Goal: Browse casually: Explore the website without a specific task or goal

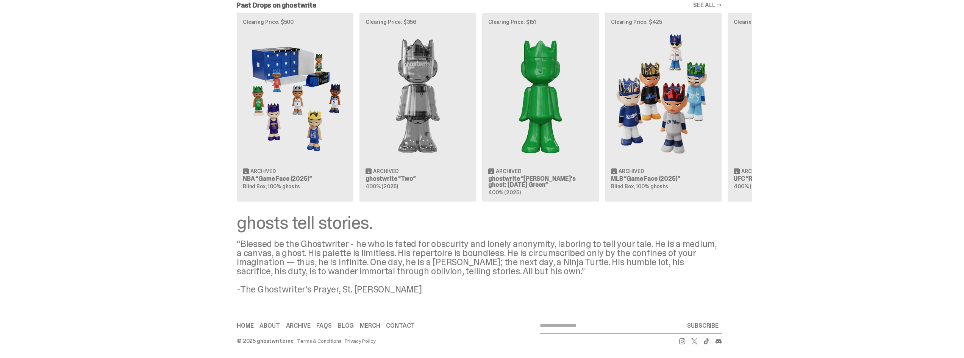
scroll to position [685, 0]
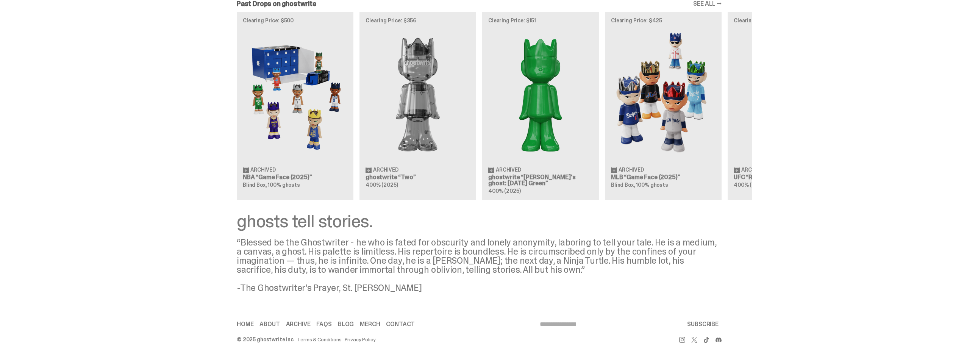
click at [267, 326] on link "About" at bounding box center [270, 324] width 20 height 6
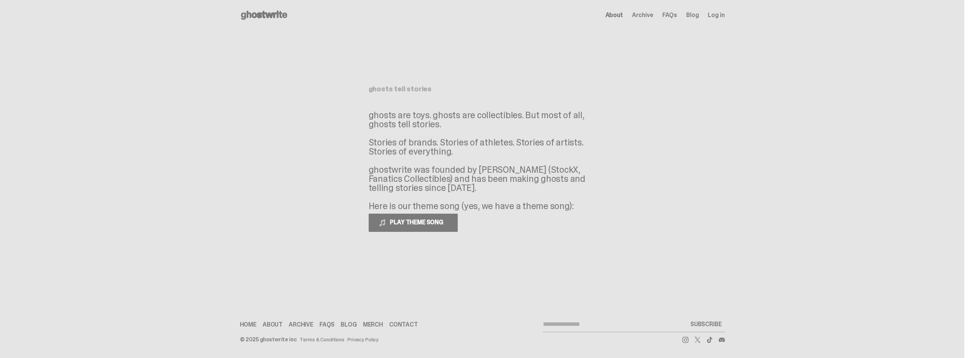
click at [324, 325] on link "FAQs" at bounding box center [326, 325] width 15 height 6
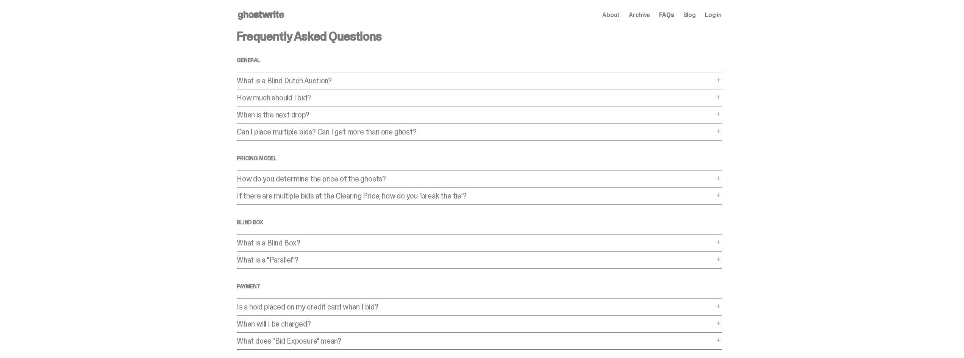
scroll to position [38, 0]
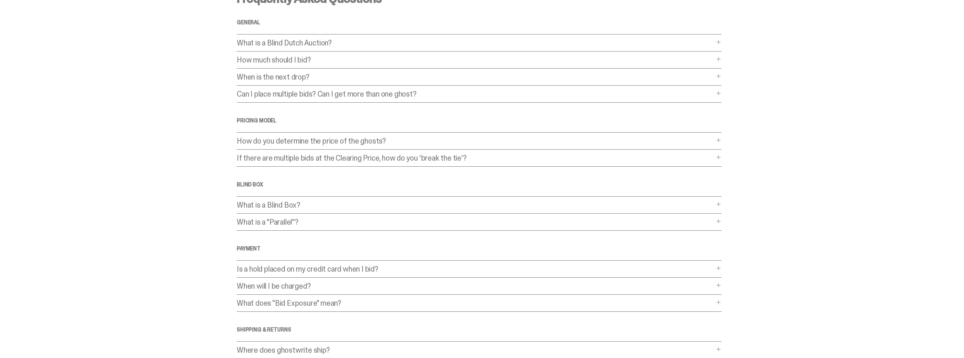
click at [722, 142] on span at bounding box center [719, 140] width 6 height 6
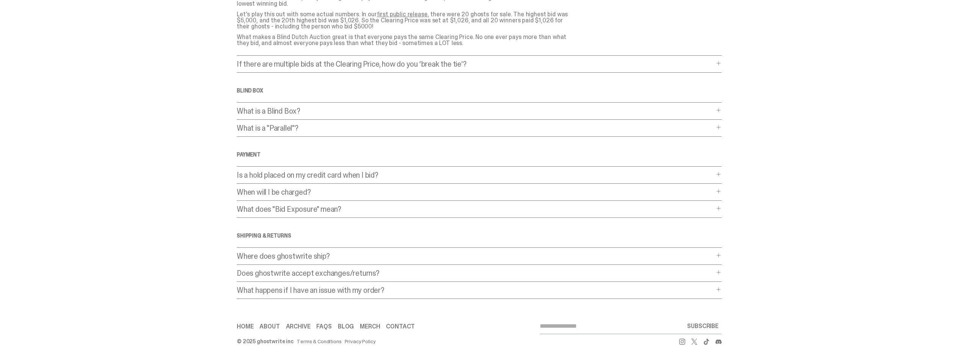
scroll to position [199, 0]
click at [721, 173] on span at bounding box center [719, 172] width 6 height 6
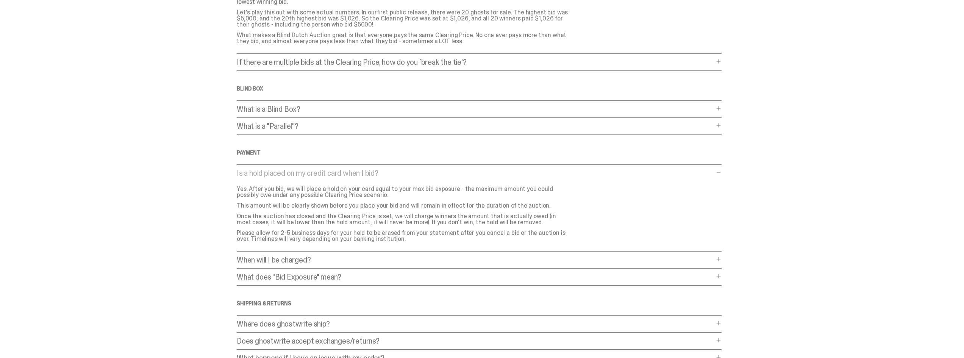
click at [721, 173] on span at bounding box center [719, 172] width 6 height 6
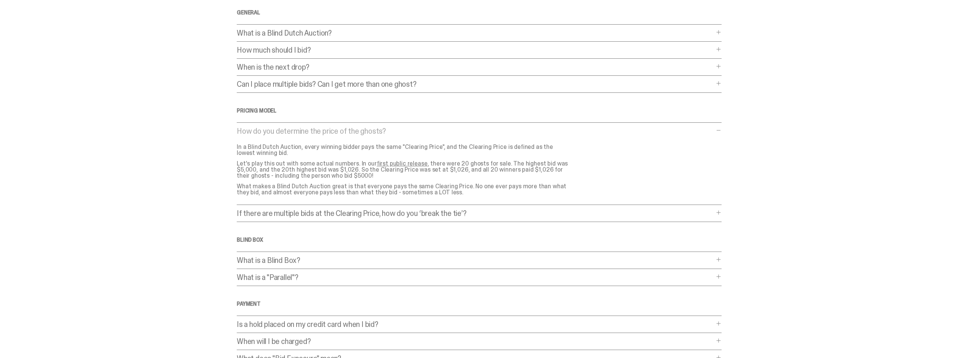
scroll to position [0, 0]
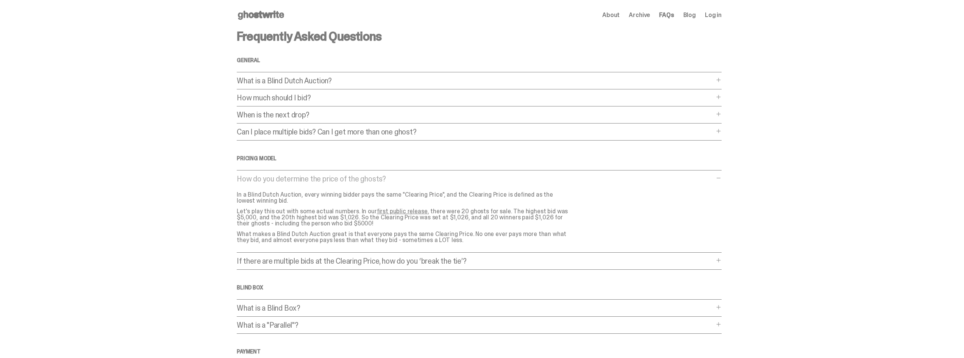
click at [694, 17] on link "Blog" at bounding box center [690, 15] width 13 height 6
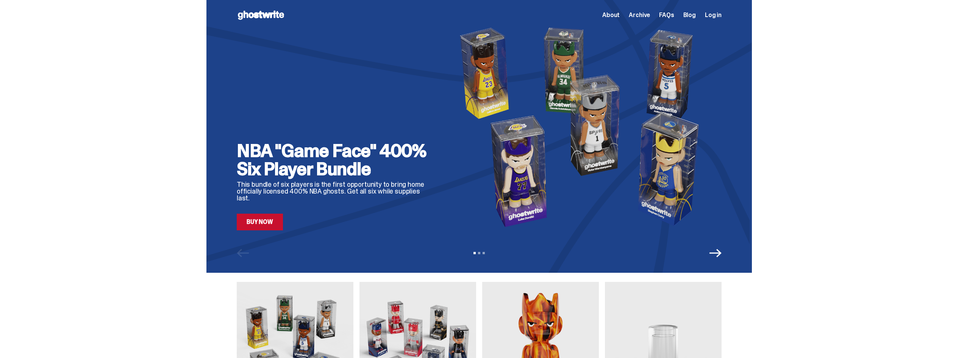
click at [269, 226] on link "Buy Now" at bounding box center [260, 222] width 46 height 17
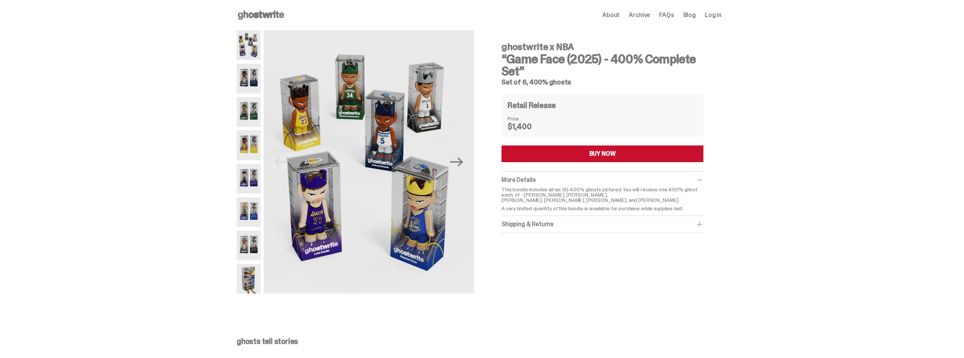
click at [701, 222] on span at bounding box center [700, 225] width 8 height 8
click at [704, 225] on span at bounding box center [700, 225] width 8 height 8
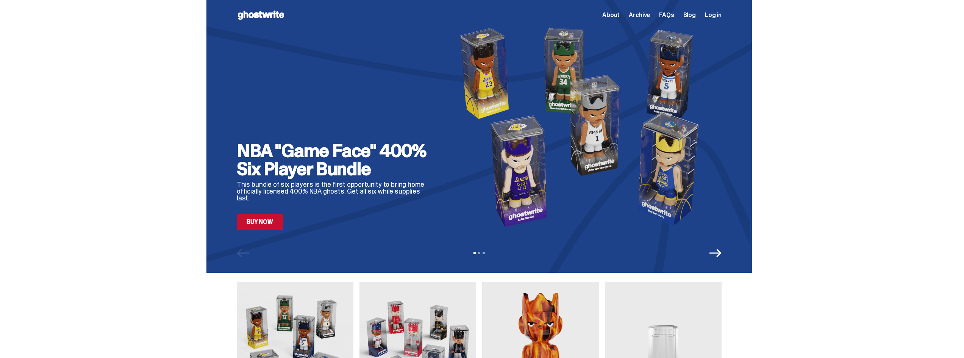
click at [722, 255] on icon "Next" at bounding box center [716, 253] width 12 height 8
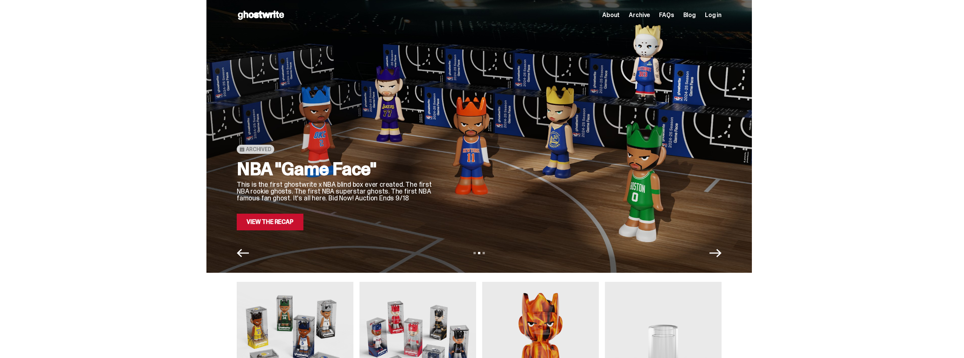
click at [293, 226] on link "View the Recap" at bounding box center [270, 222] width 67 height 17
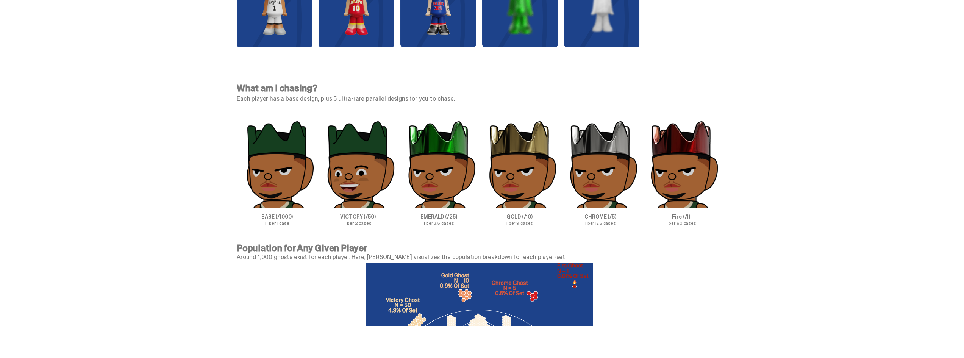
scroll to position [2084, 0]
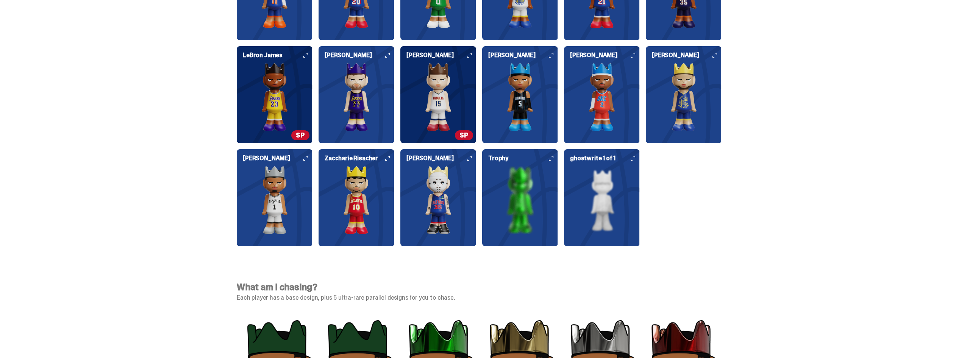
click at [550, 160] on h6 "Trophy" at bounding box center [523, 158] width 70 height 6
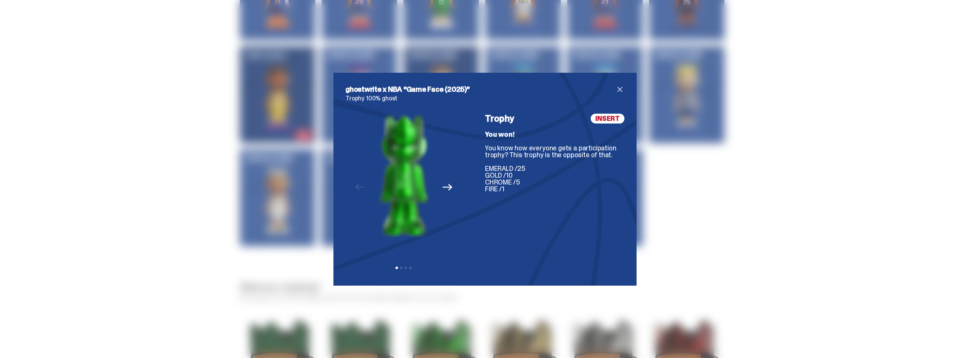
click at [447, 186] on icon "Next" at bounding box center [448, 187] width 10 height 7
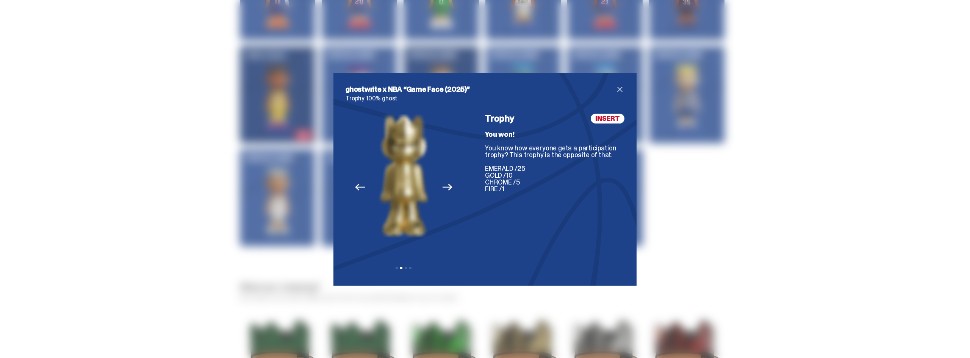
click at [447, 187] on icon "Next" at bounding box center [448, 187] width 10 height 10
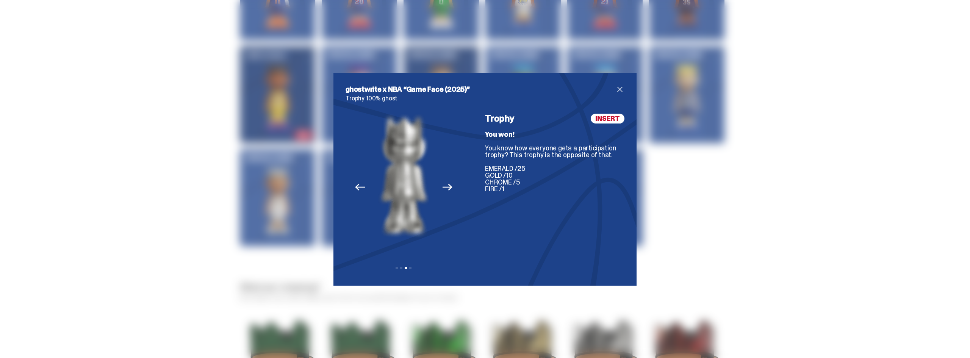
click at [447, 187] on icon "Next" at bounding box center [448, 187] width 10 height 10
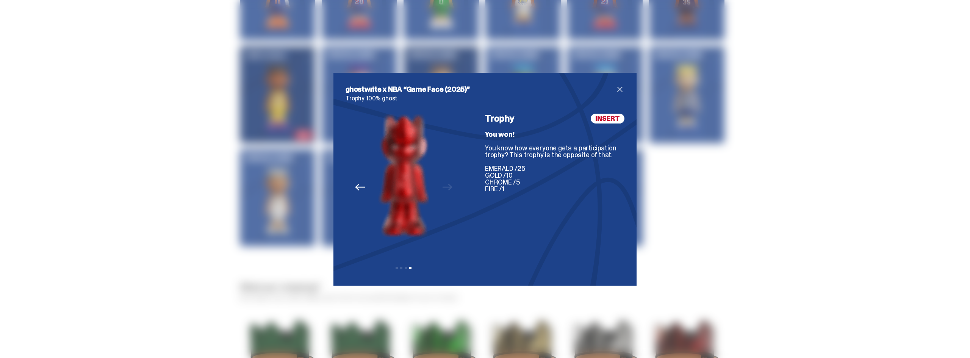
click at [618, 93] on span "close" at bounding box center [619, 89] width 9 height 9
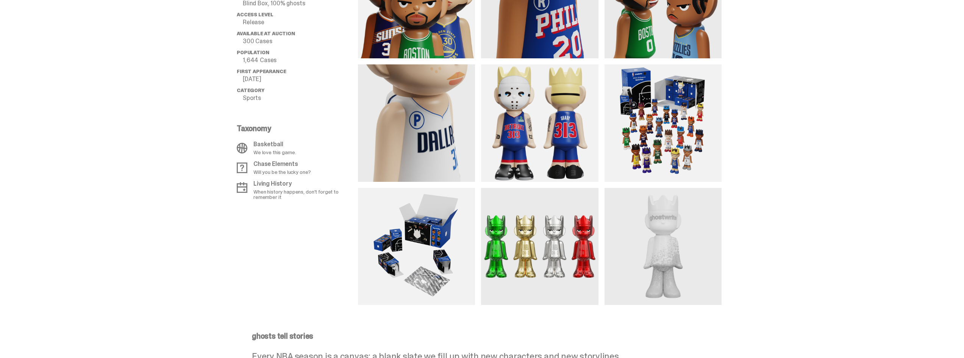
scroll to position [639, 0]
